Goal: Navigation & Orientation: Find specific page/section

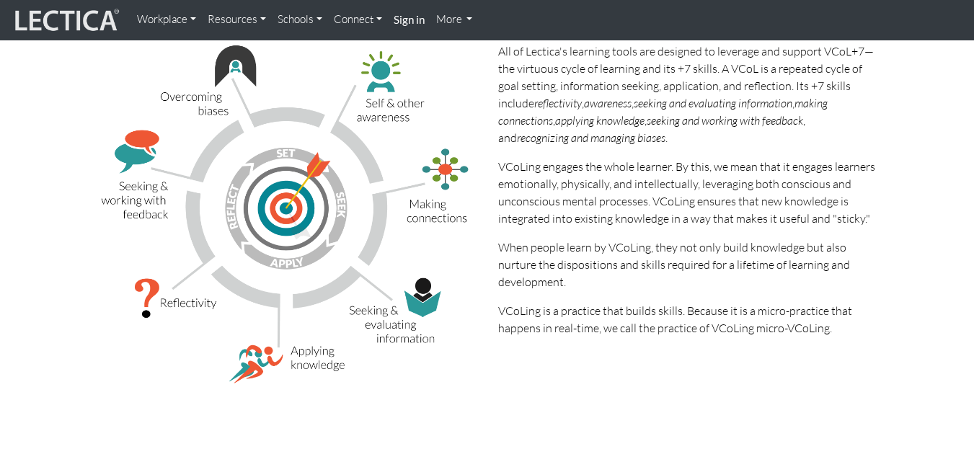
scroll to position [240, 0]
click at [173, 18] on link "Workplace" at bounding box center [166, 20] width 71 height 28
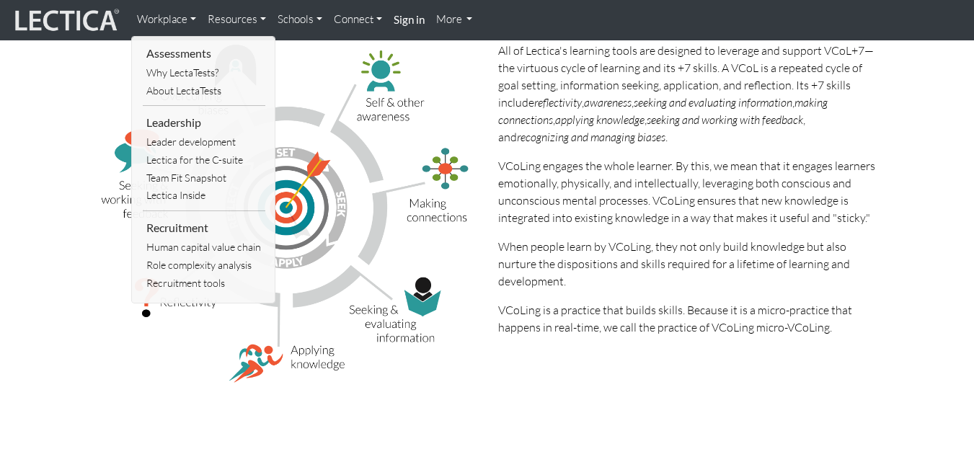
click at [229, 25] on link "Resources" at bounding box center [237, 20] width 70 height 28
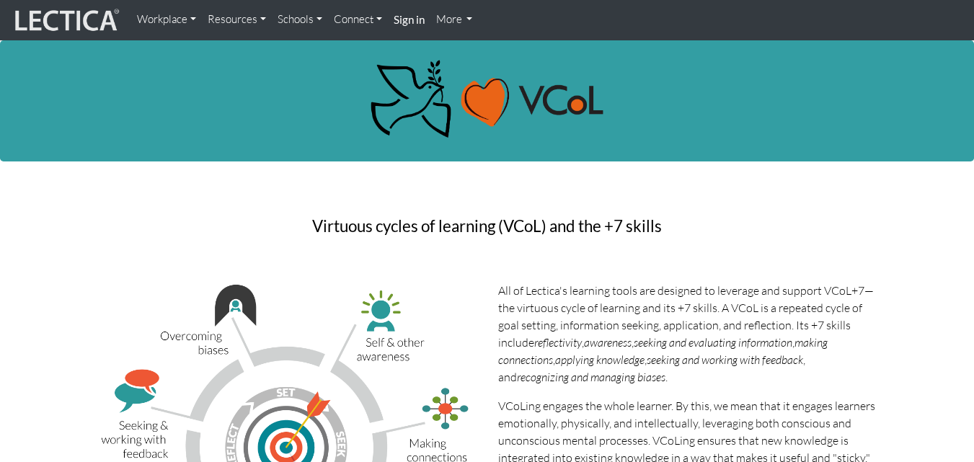
click at [257, 22] on link "Resources" at bounding box center [237, 20] width 70 height 28
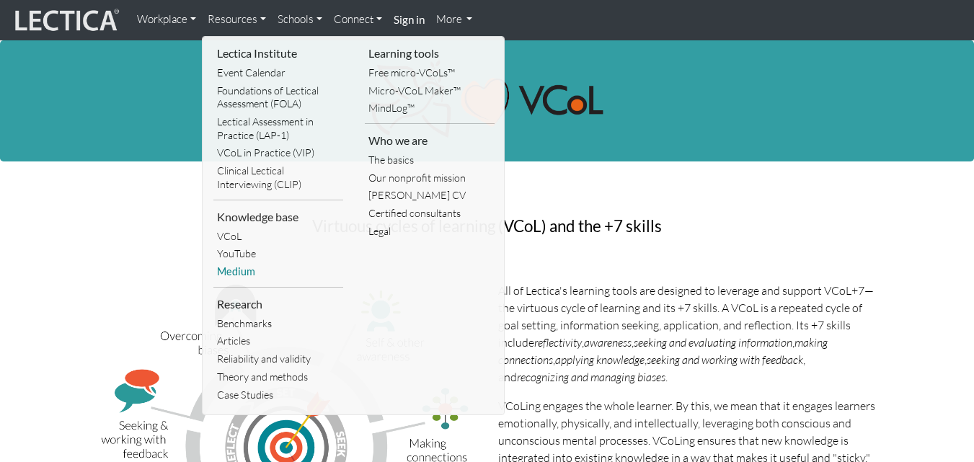
click at [251, 267] on link "Medium" at bounding box center [278, 272] width 130 height 18
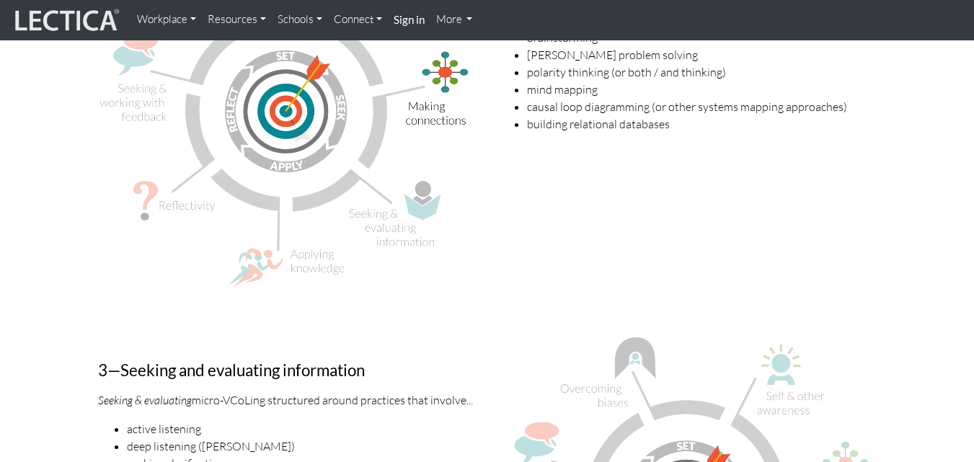
scroll to position [1927, 0]
